Goal: Communication & Community: Participate in discussion

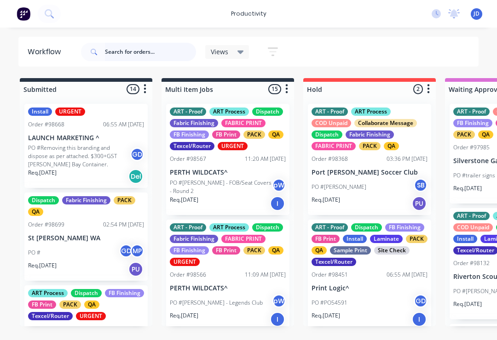
click at [133, 51] on input "text" at bounding box center [150, 52] width 91 height 18
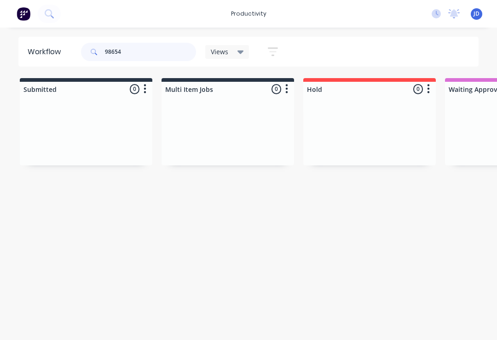
type input "98654"
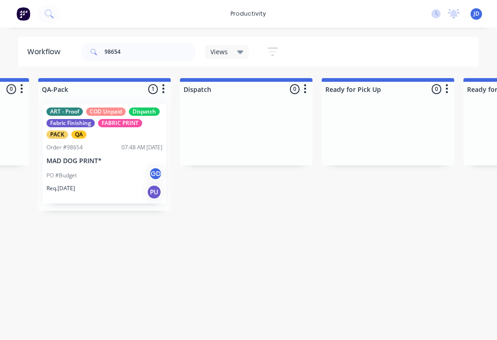
click at [115, 158] on p "MAD DOG PRINT*" at bounding box center [105, 161] width 116 height 8
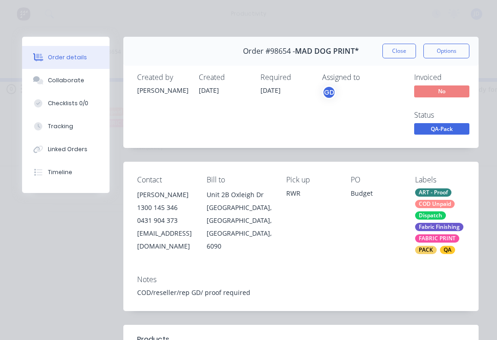
click at [76, 79] on div "Collaborate" at bounding box center [66, 80] width 36 height 8
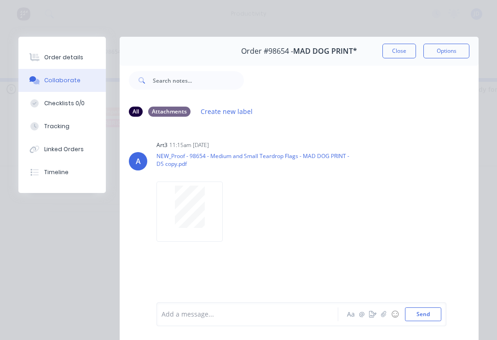
click at [382, 316] on icon "button" at bounding box center [384, 314] width 6 height 6
click at [446, 317] on div "Add a message... Aa @ ☺ Send" at bounding box center [299, 291] width 359 height 98
click at [427, 320] on button "Send" at bounding box center [423, 315] width 36 height 14
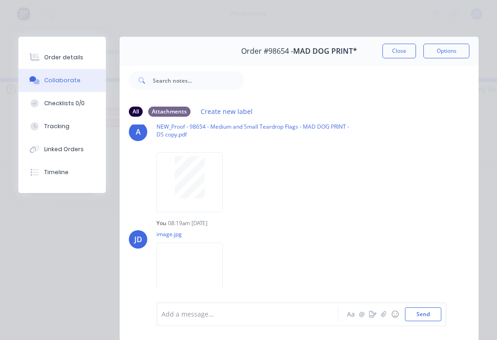
scroll to position [29, 0]
click at [380, 315] on button "button" at bounding box center [383, 314] width 11 height 11
click at [446, 311] on div "Add a message... Aa @ ☺ Send" at bounding box center [299, 291] width 359 height 98
click at [435, 310] on button "Send" at bounding box center [423, 315] width 36 height 14
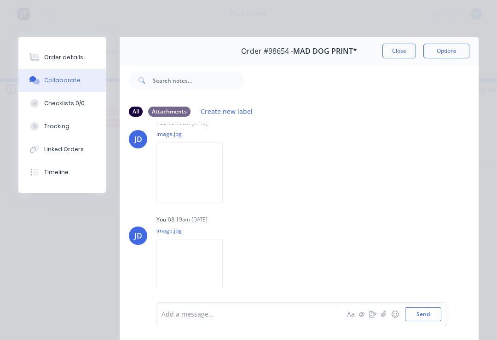
scroll to position [129, 0]
click at [388, 318] on button "button" at bounding box center [383, 314] width 11 height 11
click at [439, 314] on button "Send" at bounding box center [423, 315] width 36 height 14
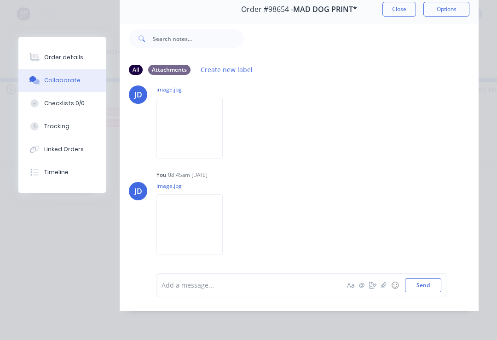
scroll to position [229, 0]
click at [384, 288] on icon "button" at bounding box center [383, 285] width 5 height 6
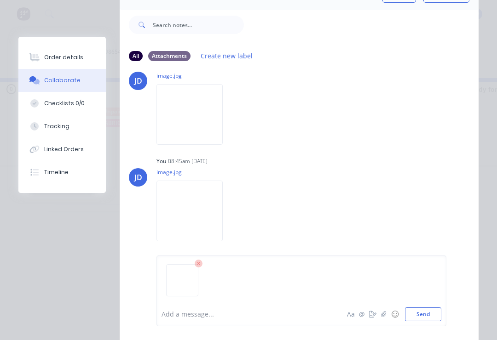
click at [443, 310] on div "Add a message... Aa @ ☺ Send" at bounding box center [301, 291] width 290 height 71
click at [439, 310] on button "Send" at bounding box center [423, 315] width 36 height 14
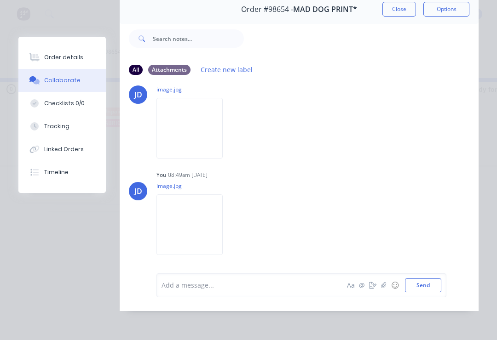
scroll to position [329, 0]
click at [384, 291] on button "button" at bounding box center [383, 285] width 11 height 11
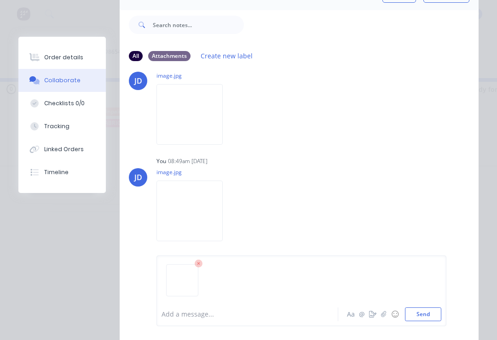
click at [435, 311] on button "Send" at bounding box center [423, 315] width 36 height 14
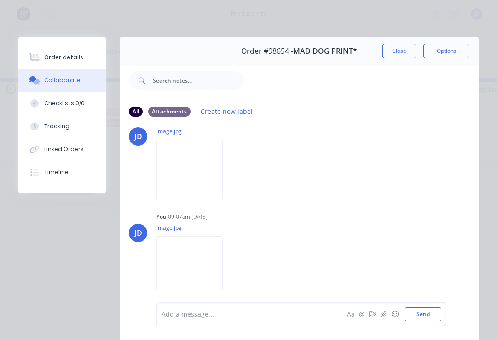
scroll to position [429, 0]
click at [384, 316] on icon "button" at bounding box center [384, 314] width 6 height 6
click at [437, 315] on button "Send" at bounding box center [423, 315] width 36 height 14
click at [400, 51] on button "Close" at bounding box center [399, 51] width 34 height 15
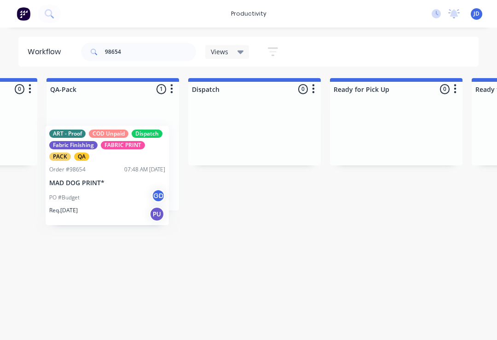
scroll to position [0, 2379]
